Goal: Navigation & Orientation: Find specific page/section

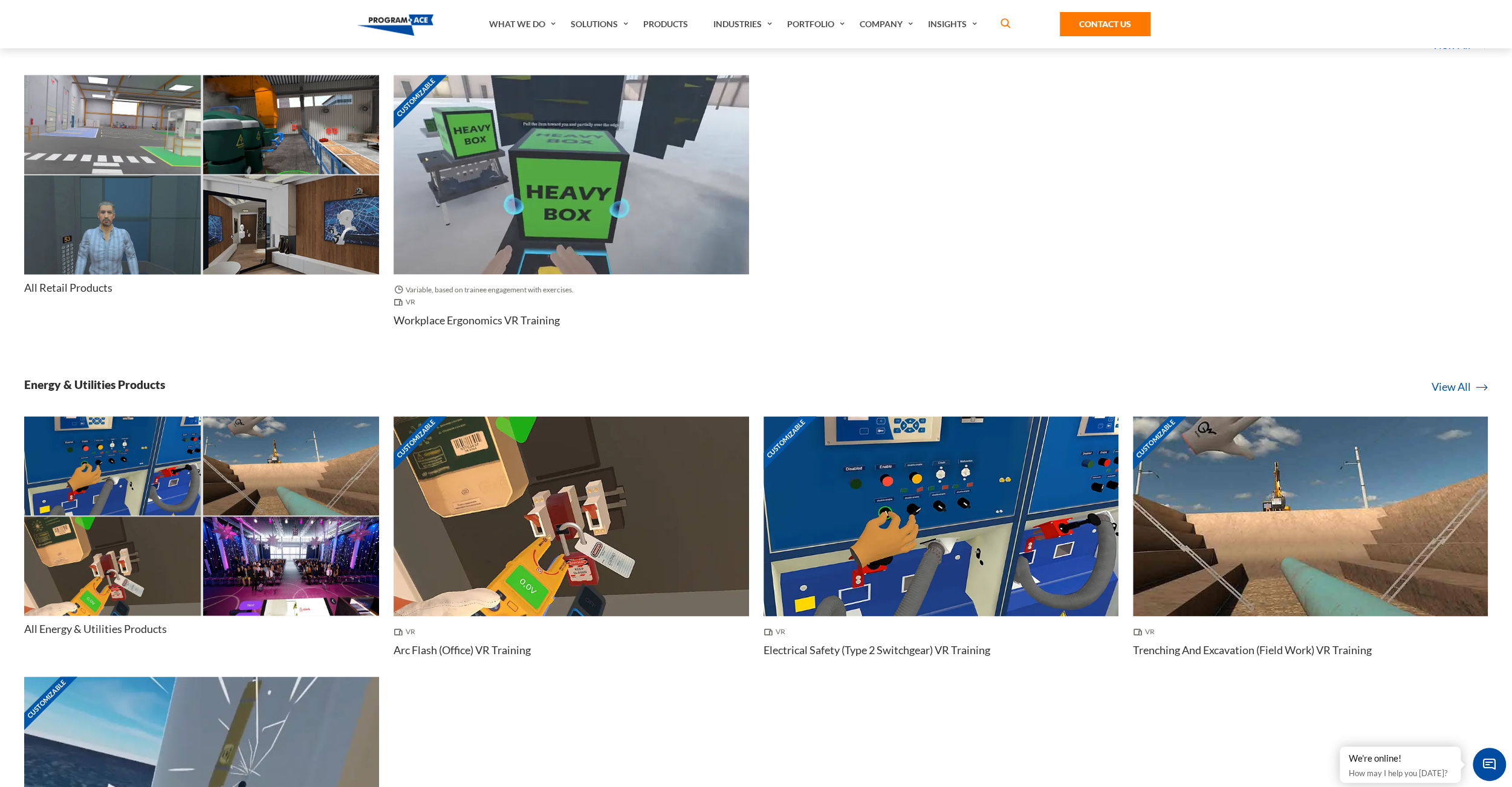
scroll to position [6000, 0]
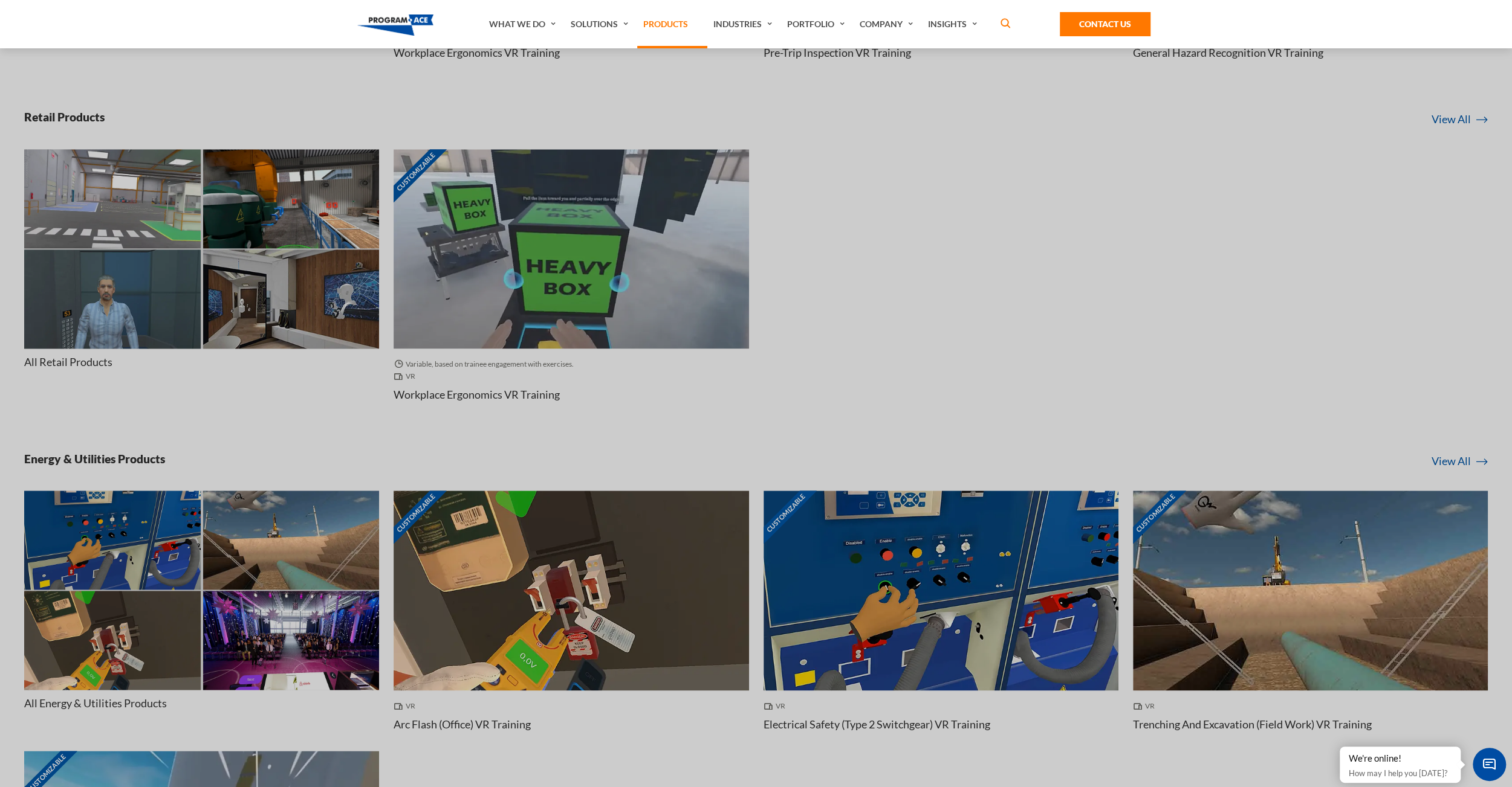
click at [678, 21] on link "Products" at bounding box center [673, 24] width 70 height 49
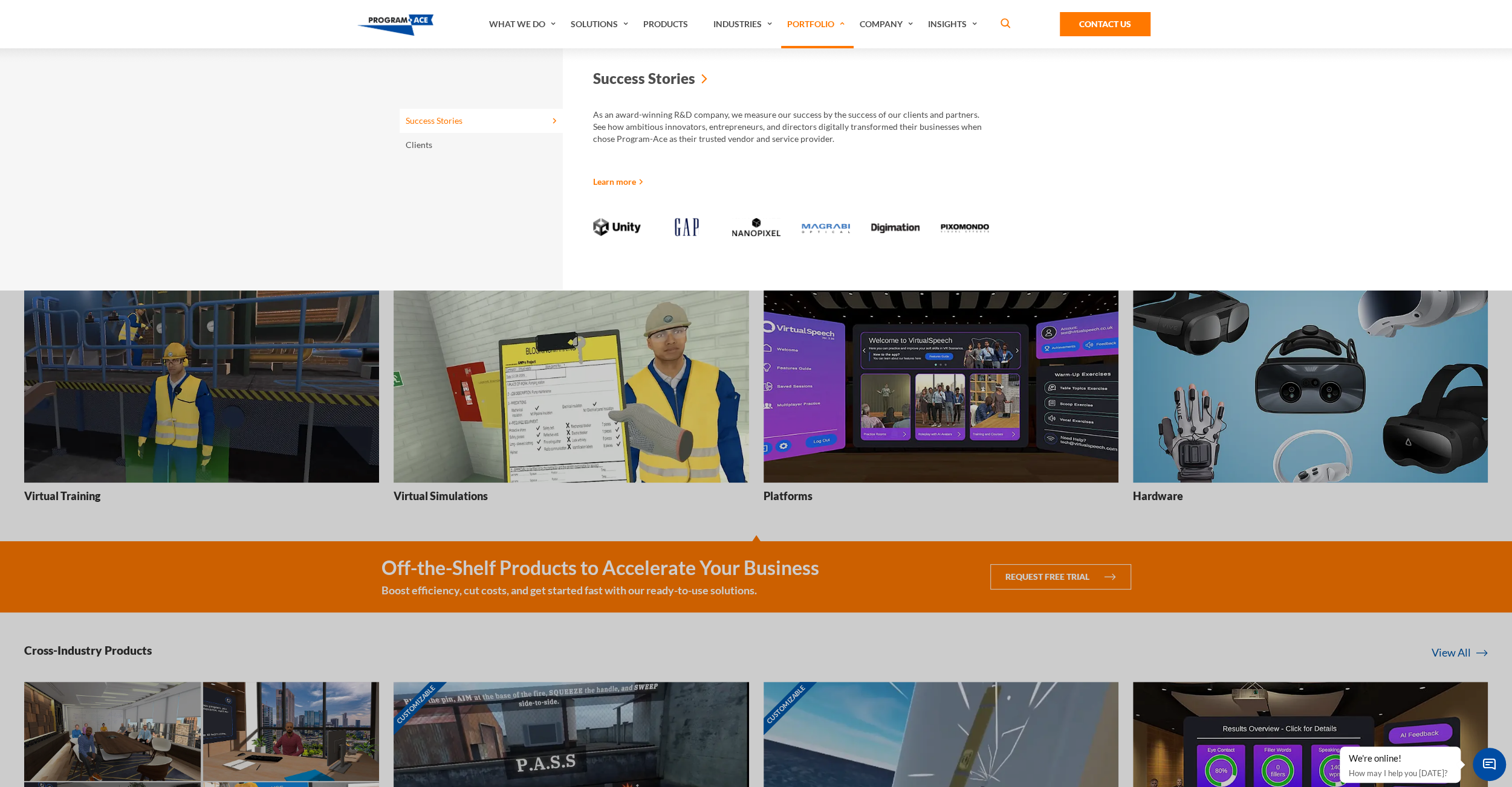
click at [833, 18] on link "Portfolio" at bounding box center [817, 24] width 73 height 49
